Goal: Task Accomplishment & Management: Manage account settings

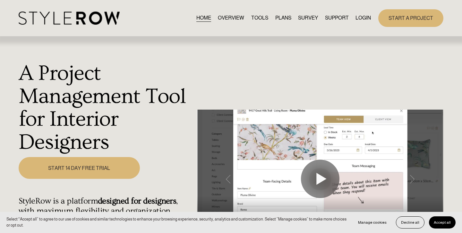
click at [359, 18] on link "LOGIN" at bounding box center [362, 18] width 15 height 9
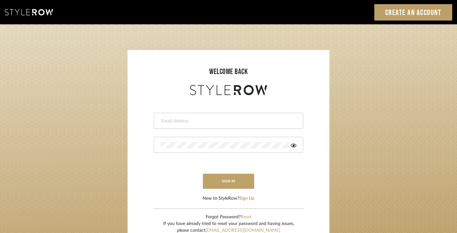
click at [209, 120] on input "email" at bounding box center [228, 121] width 134 height 6
paste input "Ashley@seacreativestudio.com"
type input "Ashley@seacreativestudio.com"
click at [218, 183] on button "sign in" at bounding box center [228, 181] width 51 height 15
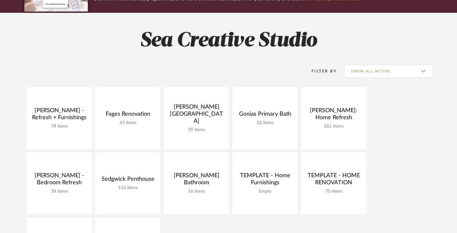
scroll to position [57, 0]
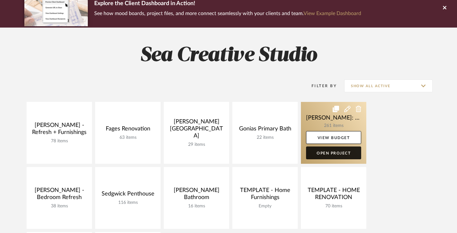
click at [341, 153] on link "Open Project" at bounding box center [333, 153] width 55 height 13
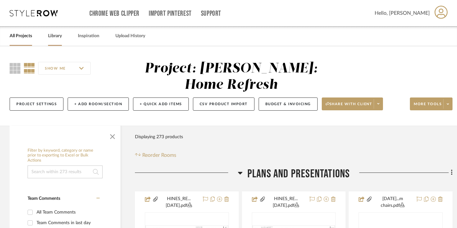
click at [58, 36] on link "Library" at bounding box center [55, 36] width 14 height 9
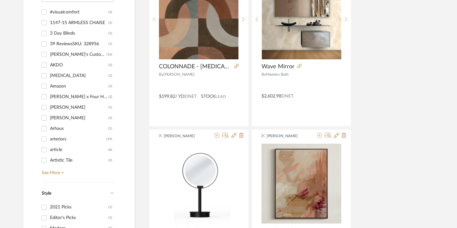
scroll to position [659, 0]
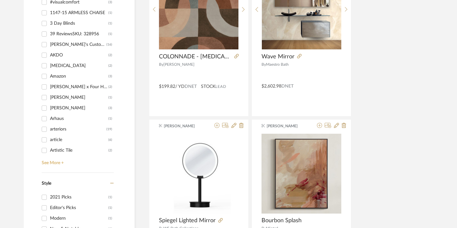
click at [53, 163] on link "See More +" at bounding box center [77, 161] width 74 height 10
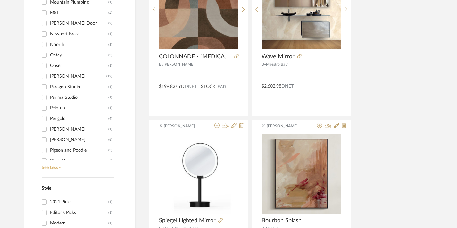
scroll to position [1164, 0]
click at [63, 140] on div "[PERSON_NAME]" at bounding box center [79, 139] width 58 height 10
click at [49, 140] on input "[PERSON_NAME] (6)" at bounding box center [44, 139] width 10 height 10
checkbox input "true"
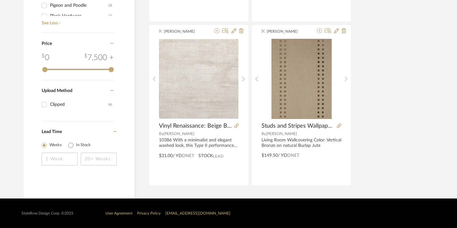
scroll to position [300, 0]
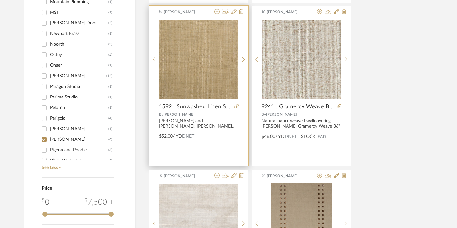
click at [187, 123] on div "[PERSON_NAME] and [PERSON_NAME]: [PERSON_NAME] 1592 : Sunwashed Linen Shaded Be…" at bounding box center [199, 123] width 80 height 11
click at [188, 105] on span "1592 : Sunwashed Linen Shaded Beige" at bounding box center [195, 106] width 73 height 7
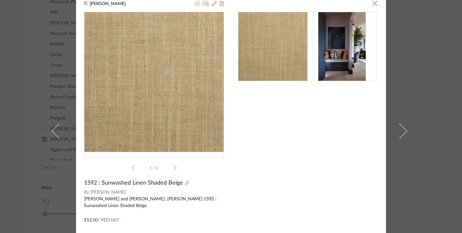
scroll to position [0, 0]
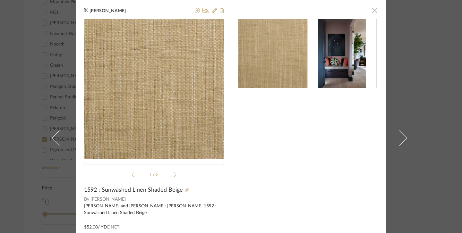
click at [372, 11] on span "button" at bounding box center [374, 10] width 13 height 13
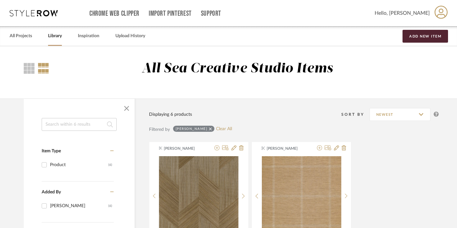
click at [426, 14] on span "Hello, [PERSON_NAME]" at bounding box center [402, 13] width 55 height 8
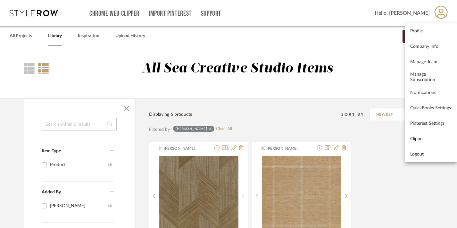
click at [42, 12] on div at bounding box center [228, 114] width 457 height 228
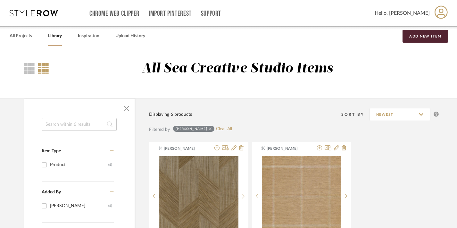
click at [46, 15] on icon at bounding box center [34, 13] width 48 height 6
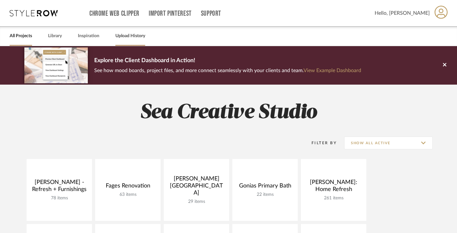
click at [117, 36] on link "Upload History" at bounding box center [130, 36] width 30 height 9
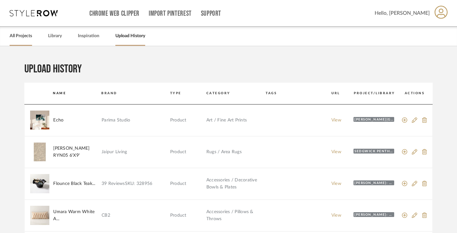
click at [21, 37] on link "All Projects" at bounding box center [21, 36] width 22 height 9
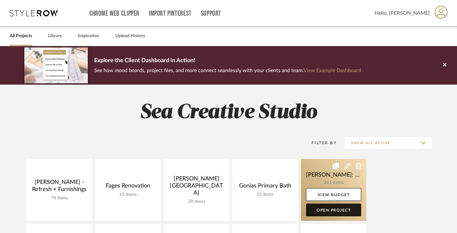
click at [339, 209] on link "Open Project" at bounding box center [333, 210] width 55 height 13
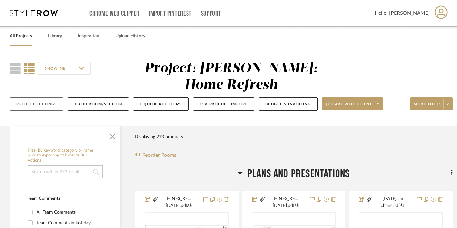
click at [35, 97] on button "Project Settings" at bounding box center [37, 103] width 54 height 13
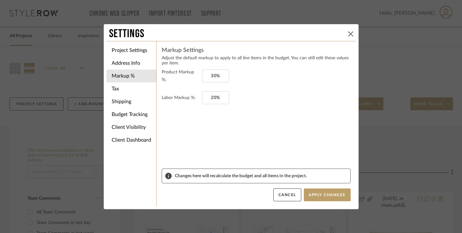
click at [348, 35] on icon at bounding box center [350, 33] width 5 height 5
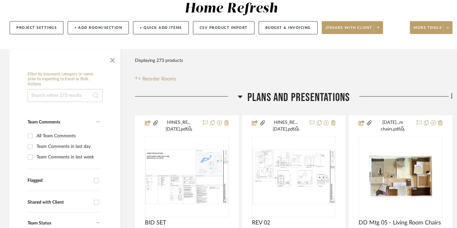
scroll to position [78, 0]
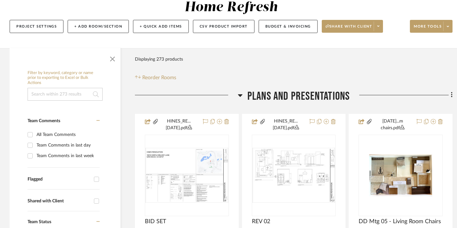
click at [58, 88] on input at bounding box center [65, 94] width 75 height 13
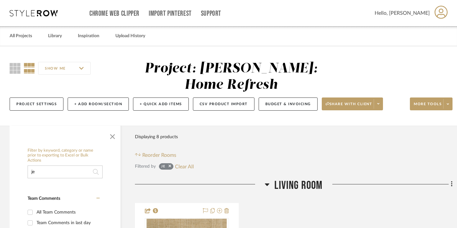
type input "j"
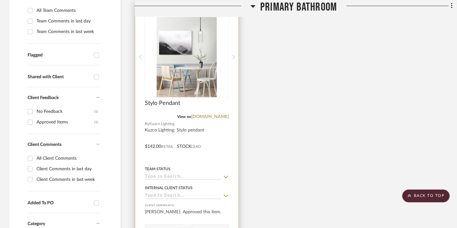
scroll to position [198, 0]
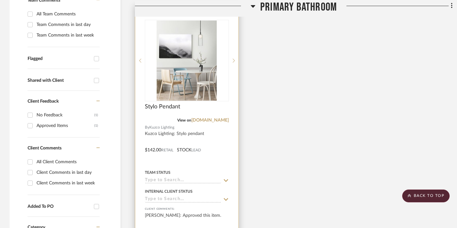
click at [167, 117] on div at bounding box center [186, 145] width 103 height 281
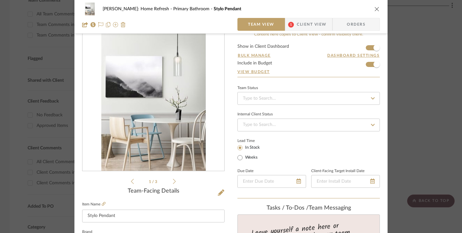
scroll to position [0, 0]
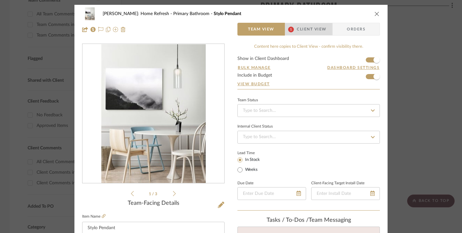
click at [306, 28] on span "Client View" at bounding box center [312, 29] width 30 height 13
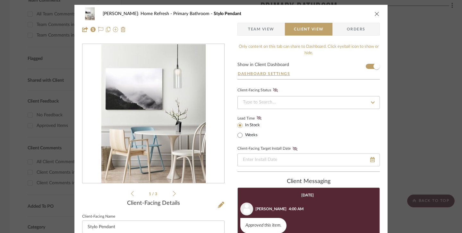
click at [353, 31] on span "Orders" at bounding box center [356, 29] width 33 height 13
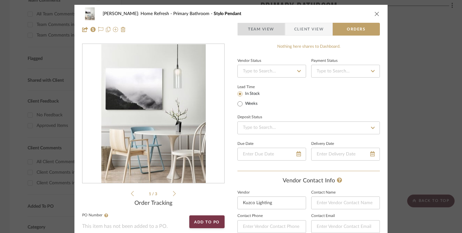
click at [268, 27] on span "Team View" at bounding box center [261, 29] width 26 height 13
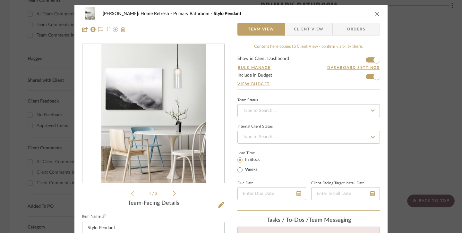
click at [374, 13] on icon "close" at bounding box center [376, 13] width 5 height 5
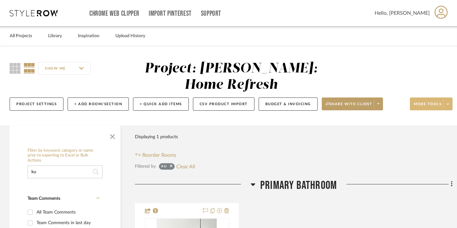
click at [448, 102] on icon at bounding box center [448, 104] width 2 height 4
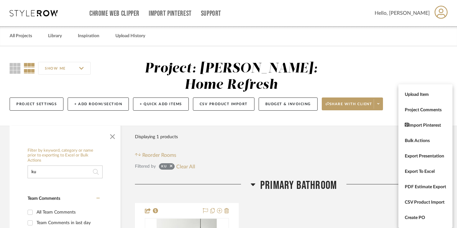
click at [449, 85] on div "Upload Item Project Comments Import Pinterest Bulk Actions Export Presentation …" at bounding box center [426, 156] width 54 height 144
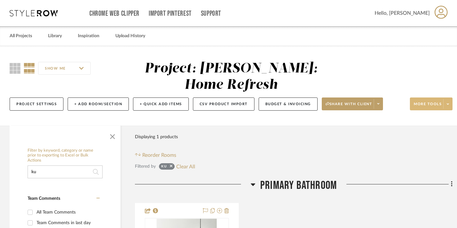
click at [61, 165] on input "ku" at bounding box center [65, 171] width 75 height 13
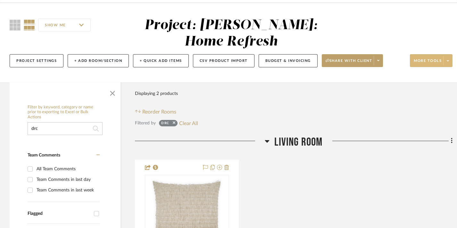
scroll to position [10, 0]
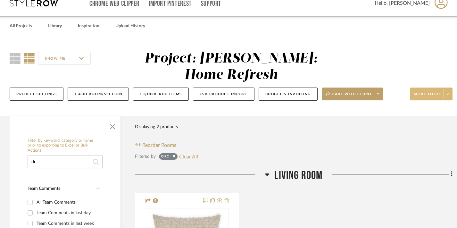
type input "d"
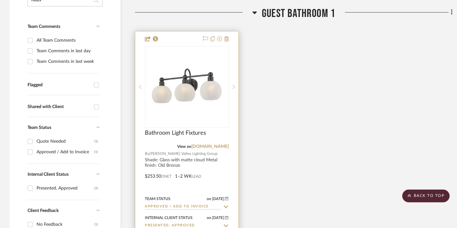
scroll to position [170, 0]
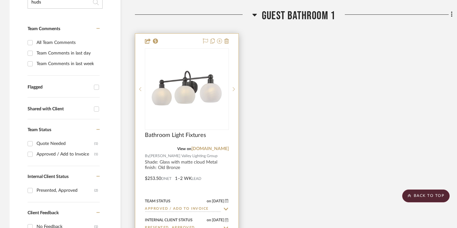
type input "huds"
click at [171, 143] on div at bounding box center [186, 174] width 103 height 281
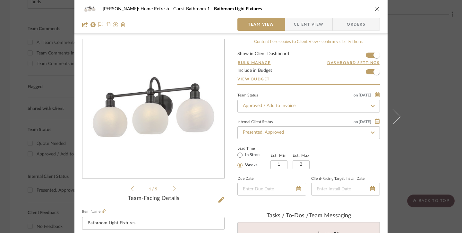
scroll to position [0, 0]
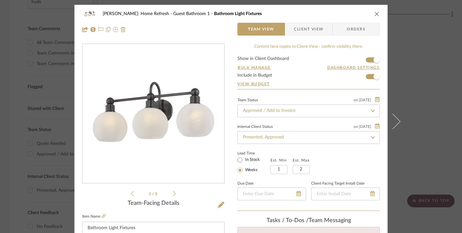
click at [348, 30] on span "Orders" at bounding box center [356, 29] width 33 height 13
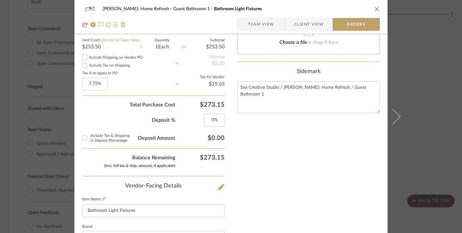
scroll to position [243, 0]
drag, startPoint x: 202, startPoint y: 157, endPoint x: 222, endPoint y: 158, distance: 19.6
click at [223, 158] on div "[PERSON_NAME]: Home Refresh Guest Bathroom 1 Bathroom Light Fixtures Team View …" at bounding box center [230, 100] width 313 height 677
copy span "273.15"
